Goal: Task Accomplishment & Management: Manage account settings

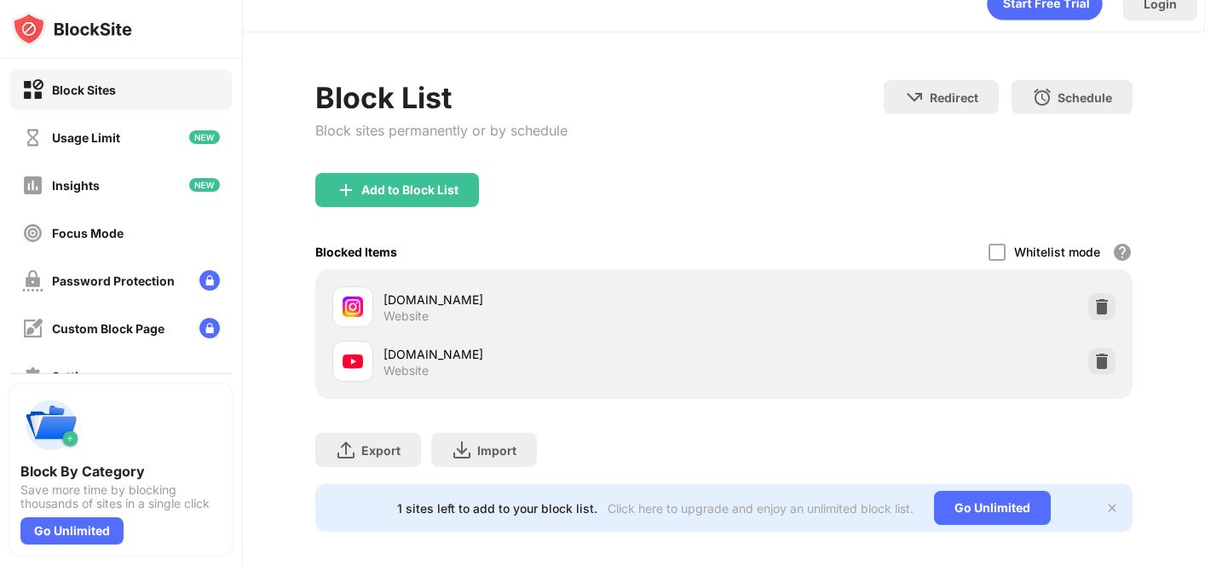
scroll to position [40, 0]
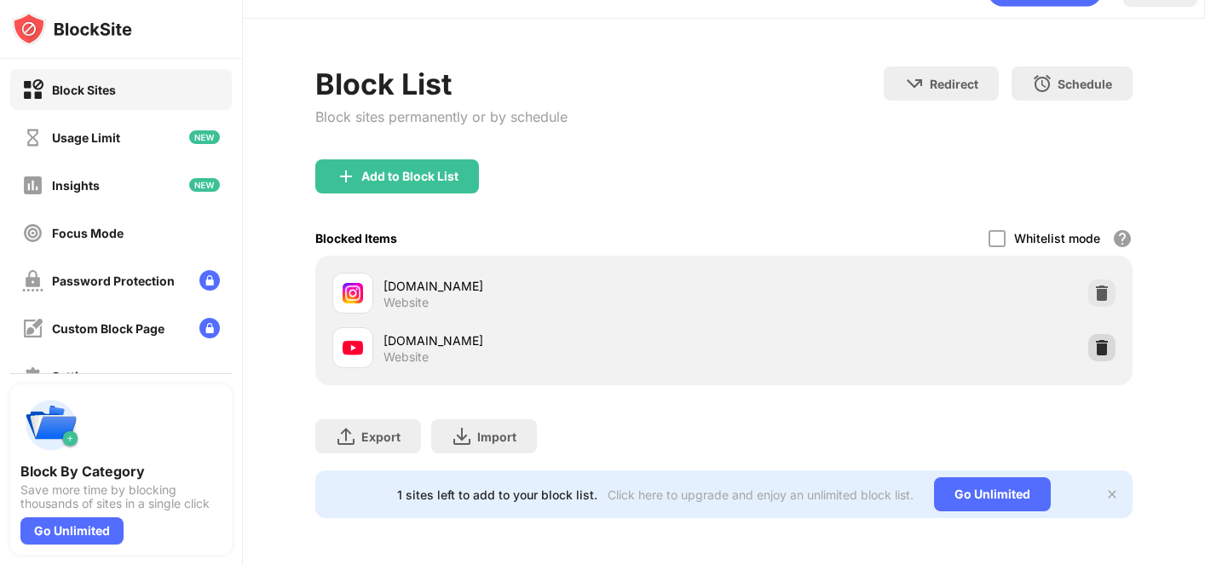
click at [1105, 350] on img at bounding box center [1101, 347] width 17 height 17
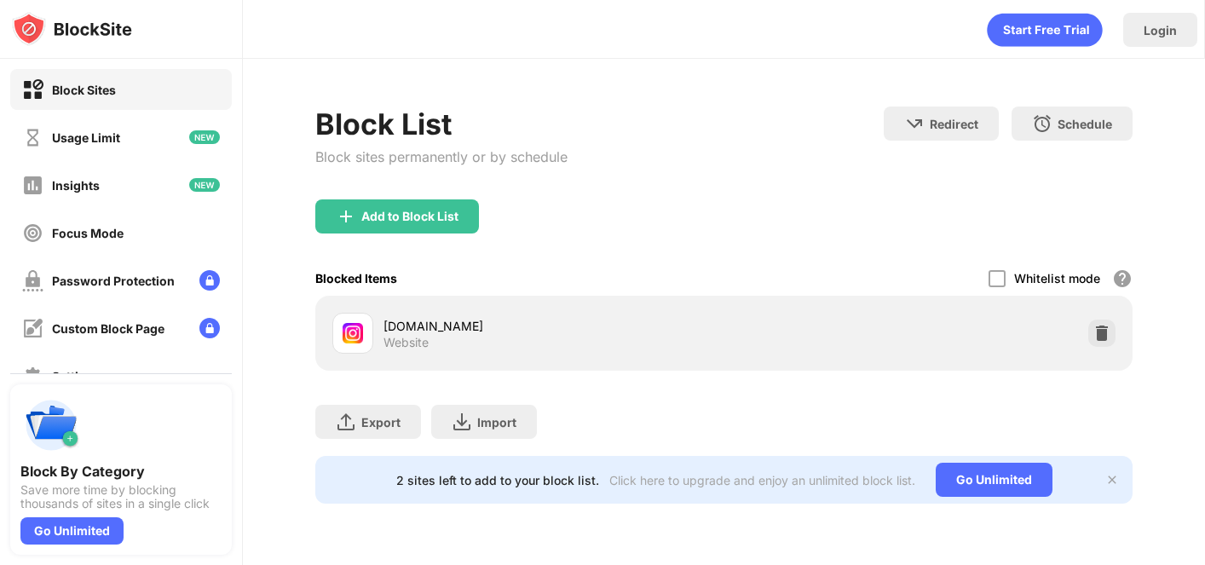
scroll to position [0, 0]
